Goal: Check status: Check status

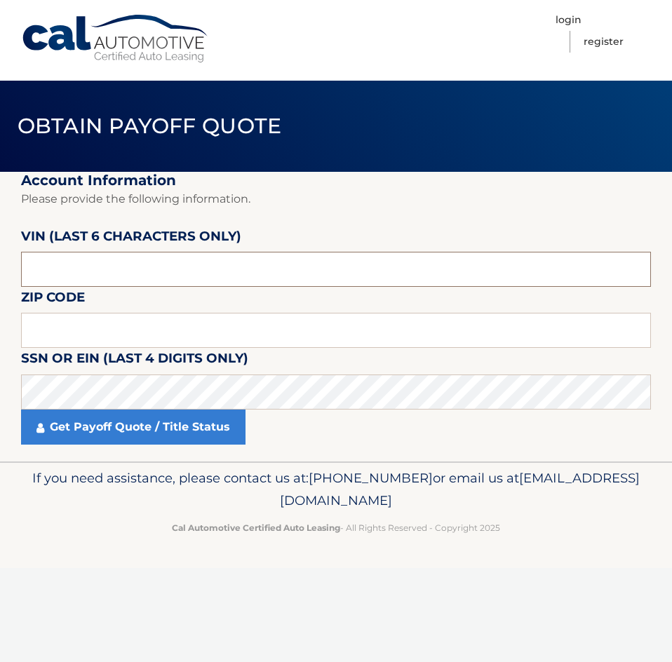
click at [136, 280] on input "text" at bounding box center [336, 269] width 630 height 35
click at [107, 278] on input "text" at bounding box center [336, 269] width 630 height 35
click at [128, 267] on input "text" at bounding box center [336, 269] width 630 height 35
paste input "PE0026"
type input "P*****"
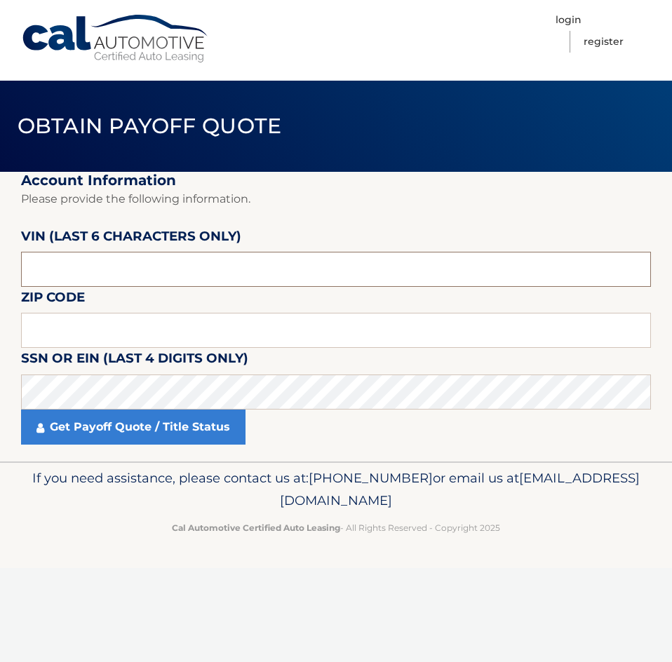
click at [403, 255] on input "text" at bounding box center [336, 269] width 630 height 35
paste input "002664"
type input "002664"
click at [178, 340] on input "text" at bounding box center [336, 330] width 630 height 35
click at [105, 330] on input "text" at bounding box center [336, 330] width 630 height 35
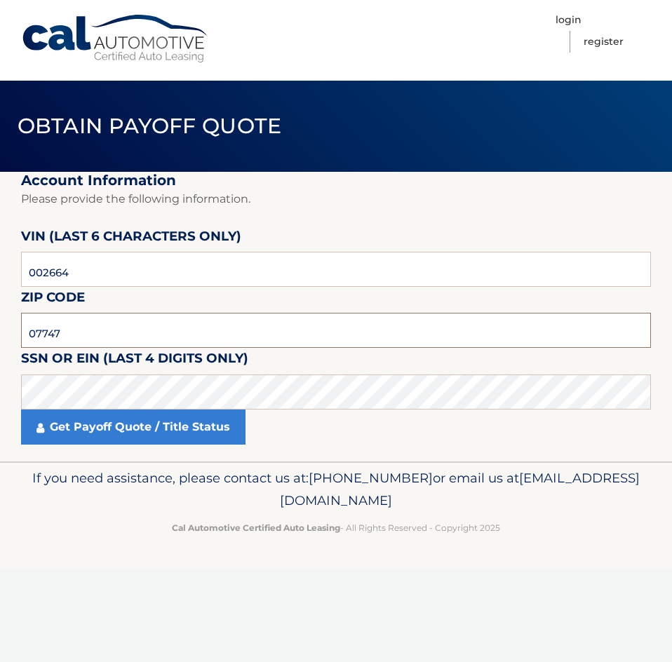
type input "07747"
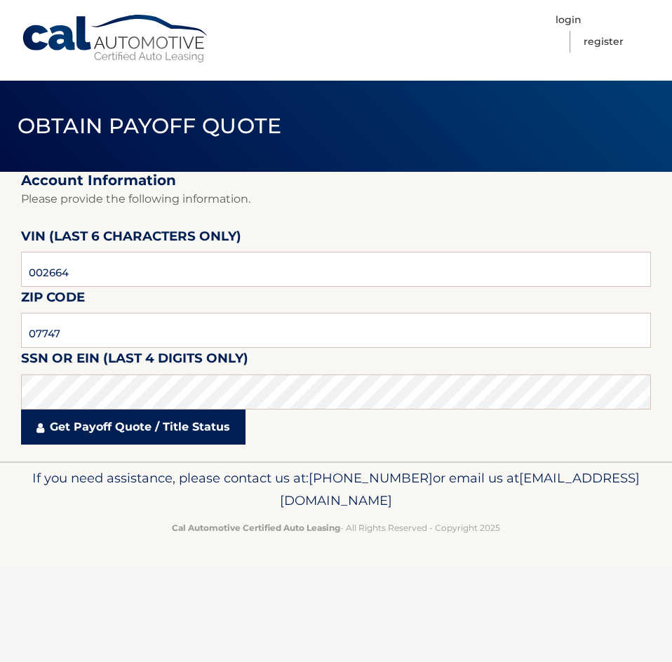
click at [107, 420] on link "Get Payoff Quote / Title Status" at bounding box center [133, 427] width 224 height 35
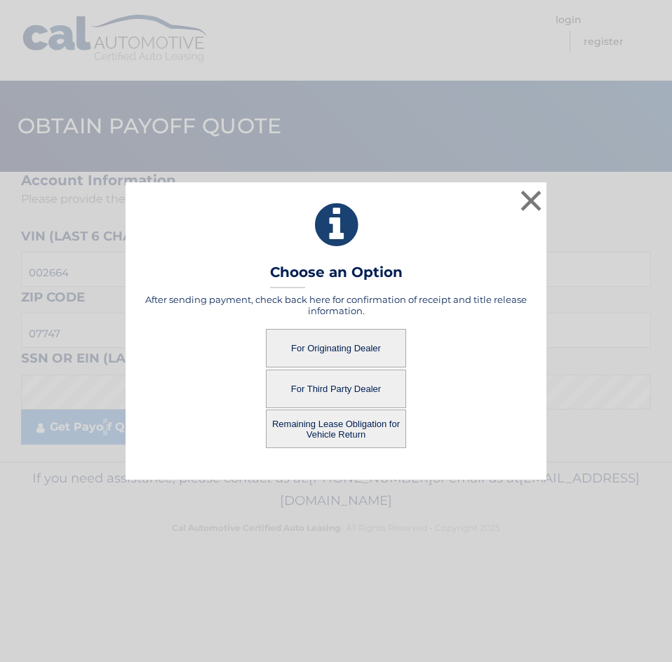
click at [332, 348] on button "For Originating Dealer" at bounding box center [336, 348] width 140 height 39
click at [313, 349] on button "For Originating Dealer" at bounding box center [336, 348] width 140 height 39
